Goal: Task Accomplishment & Management: Use online tool/utility

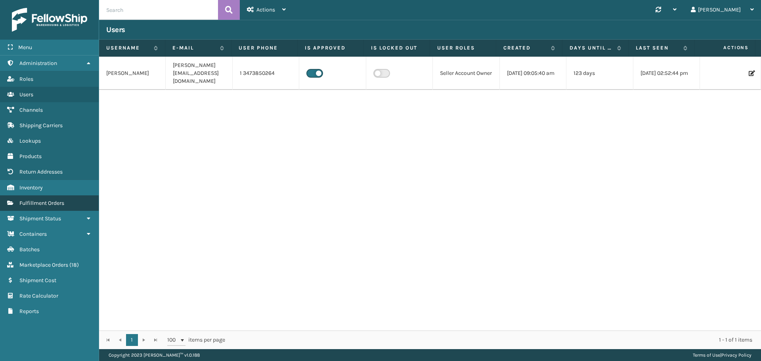
click at [38, 204] on span "Fulfillment Orders" at bounding box center [41, 203] width 45 height 7
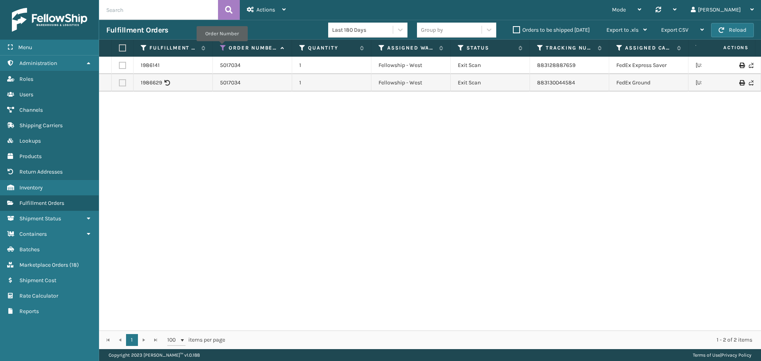
click at [221, 46] on icon at bounding box center [223, 47] width 6 height 7
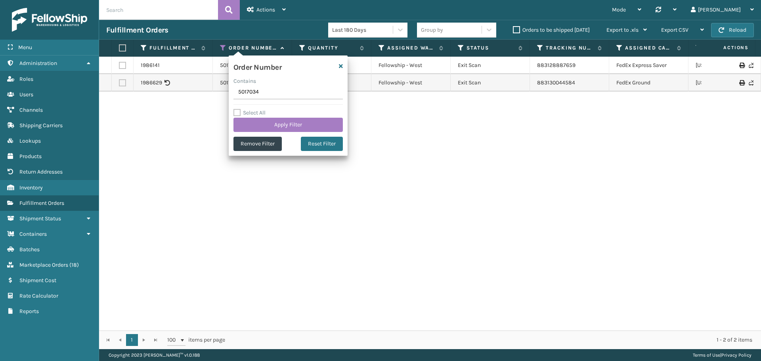
click at [273, 89] on input "5017034" at bounding box center [287, 92] width 109 height 14
type input "5021015"
click at [272, 120] on button "Apply Filter" at bounding box center [287, 125] width 109 height 14
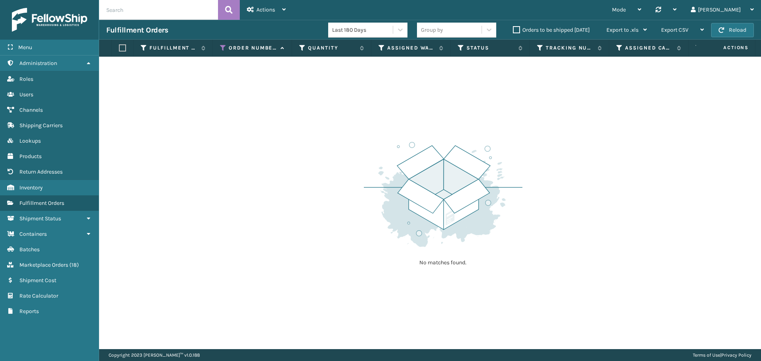
click at [541, 28] on label "Orders to be shipped [DATE]" at bounding box center [551, 30] width 77 height 7
click at [513, 28] on input "Orders to be shipped [DATE]" at bounding box center [513, 27] width 0 height 5
